Goal: Information Seeking & Learning: Learn about a topic

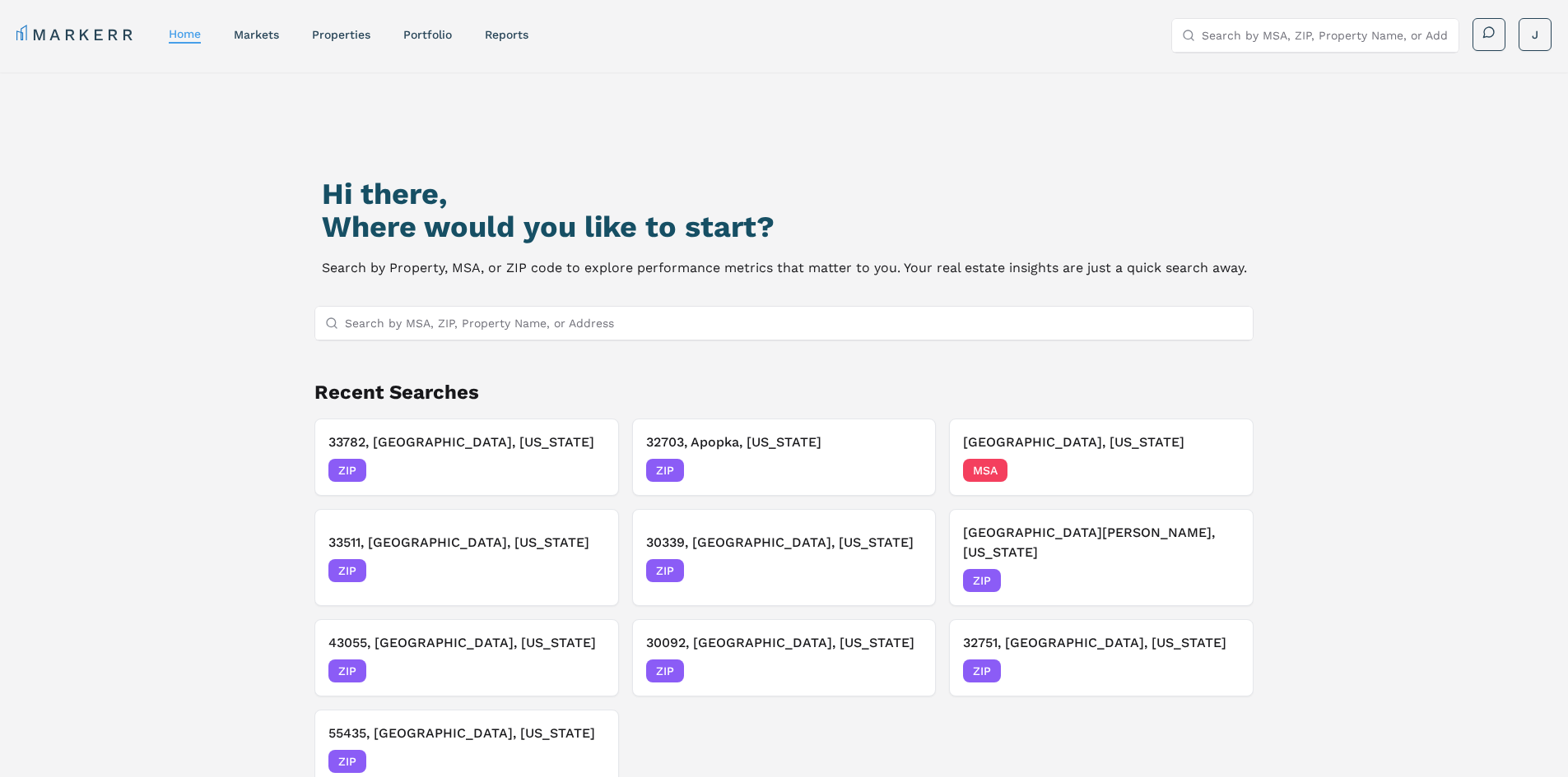
click at [617, 313] on input "Search by MSA, ZIP, Property Name, or Address" at bounding box center [794, 324] width 899 height 33
paste input "33612"
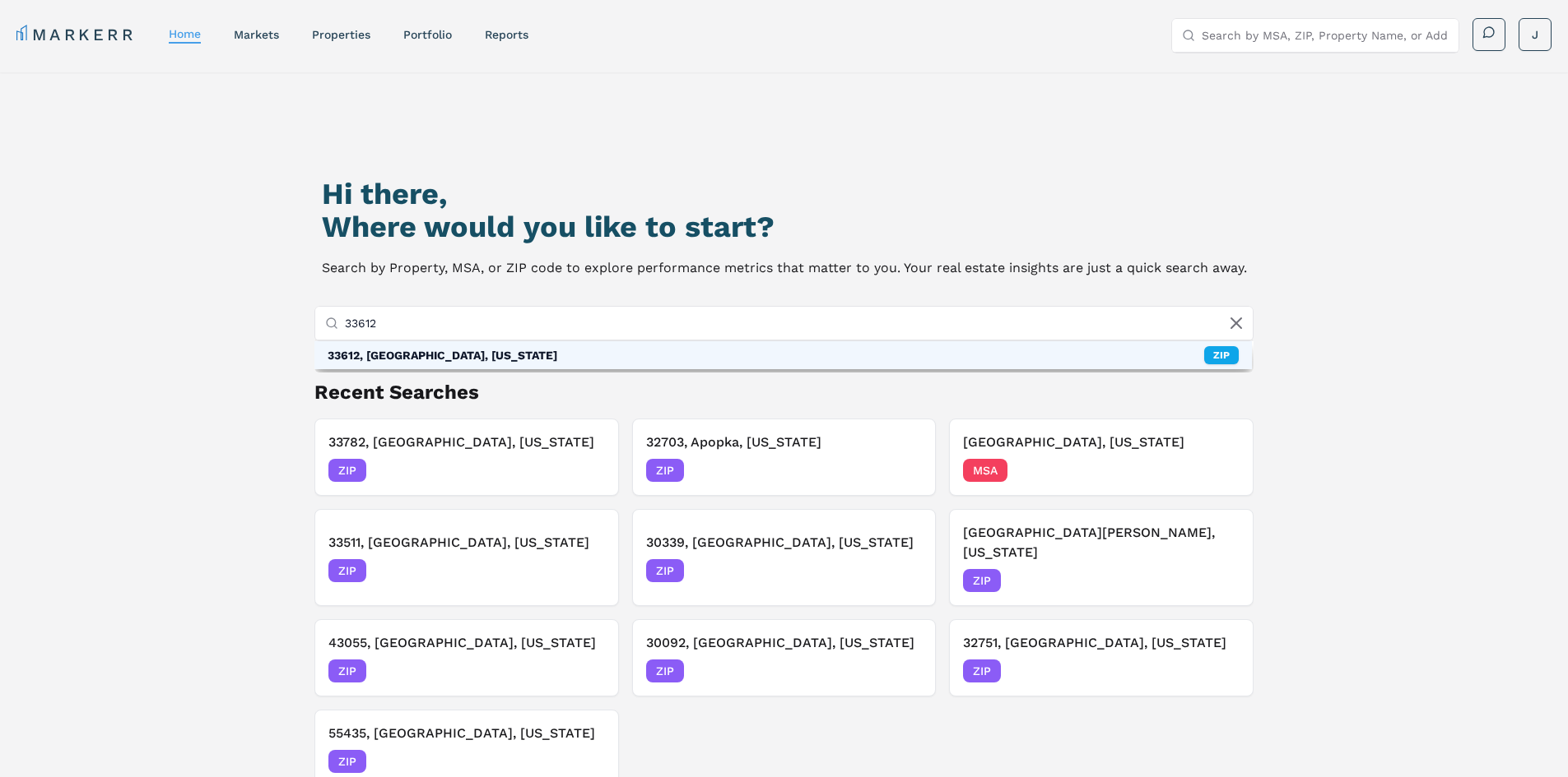
type input "33612"
click at [447, 362] on div "33612, [GEOGRAPHIC_DATA], [US_STATE]" at bounding box center [442, 355] width 230 height 17
